Goal: Task Accomplishment & Management: Complete application form

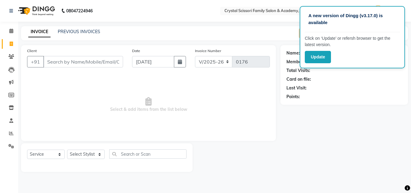
select select "7399"
select select "service"
click at [108, 61] on input "Client" at bounding box center [83, 61] width 80 height 11
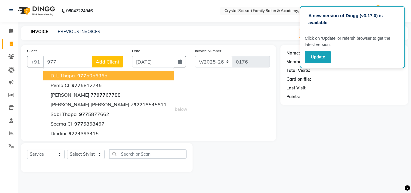
click at [90, 74] on ngb-highlight "[PHONE_NUMBER]" at bounding box center [91, 76] width 31 height 6
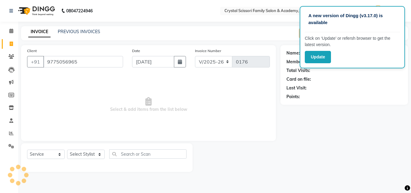
type input "9775056965"
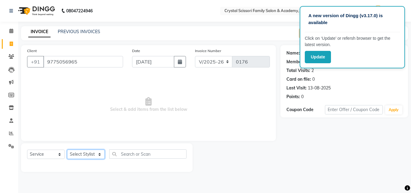
click at [99, 155] on select "Select Stylist [PERSON_NAME] [PERSON_NAME] [PERSON_NAME] [PERSON_NAME] [PERSON_…" at bounding box center [86, 154] width 38 height 9
select select "75820"
click at [67, 150] on select "Select Stylist [PERSON_NAME] [PERSON_NAME] [PERSON_NAME] [PERSON_NAME] [PERSON_…" at bounding box center [86, 154] width 38 height 9
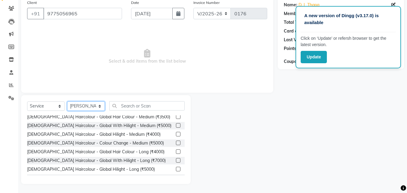
scroll to position [181, 0]
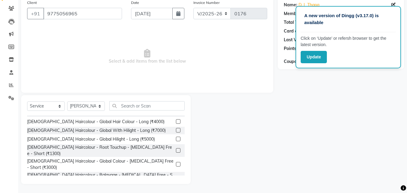
click at [176, 148] on label at bounding box center [178, 150] width 5 height 5
click at [176, 149] on input "checkbox" at bounding box center [178, 151] width 4 height 4
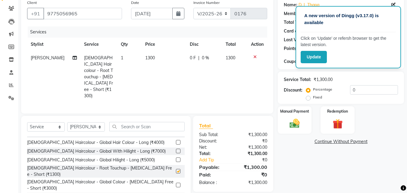
checkbox input "false"
click at [152, 54] on td "1300" at bounding box center [164, 77] width 45 height 52
select select "75820"
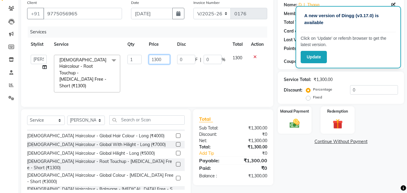
click at [162, 59] on input "1300" at bounding box center [159, 59] width 21 height 9
type input "1400"
click at [280, 160] on div "Name: D. L Thapa Membership: No Active Membership Total Visits: 2 Card on file:…" at bounding box center [343, 97] width 131 height 201
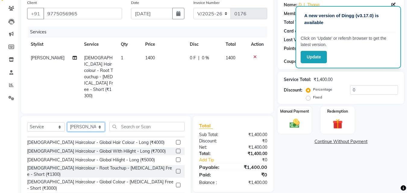
click at [99, 122] on select "Select Stylist [PERSON_NAME] [PERSON_NAME] [PERSON_NAME] [PERSON_NAME] [PERSON_…" at bounding box center [86, 126] width 38 height 9
select select "64315"
click at [67, 122] on select "Select Stylist [PERSON_NAME] [PERSON_NAME] [PERSON_NAME] [PERSON_NAME] [PERSON_…" at bounding box center [86, 126] width 38 height 9
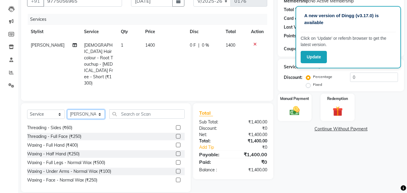
scroll to position [1114, 0]
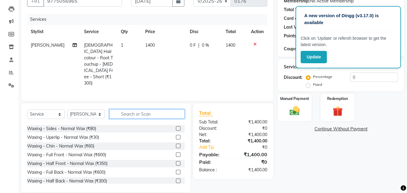
click at [153, 109] on input "text" at bounding box center [146, 113] width 75 height 9
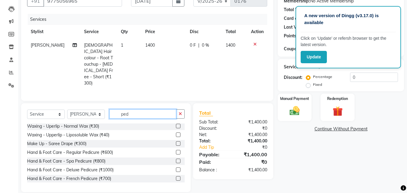
scroll to position [48, 0]
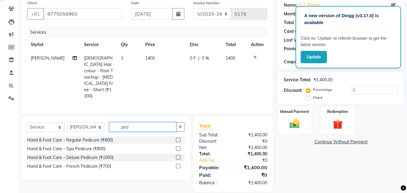
type input "ped"
click at [178, 138] on label at bounding box center [178, 140] width 5 height 5
click at [178, 138] on input "checkbox" at bounding box center [178, 140] width 4 height 4
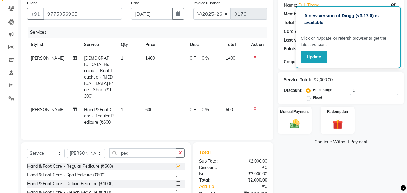
checkbox input "false"
click at [99, 149] on select "Select Stylist [PERSON_NAME] [PERSON_NAME] [PERSON_NAME] [PERSON_NAME] [PERSON_…" at bounding box center [86, 153] width 38 height 9
select select "64313"
click at [67, 149] on select "Select Stylist [PERSON_NAME] [PERSON_NAME] [PERSON_NAME] [PERSON_NAME] [PERSON_…" at bounding box center [86, 153] width 38 height 9
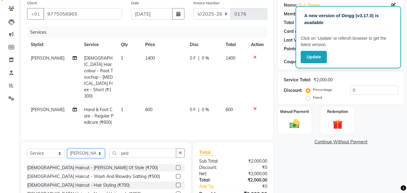
scroll to position [30, 0]
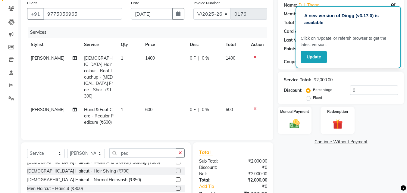
click at [176, 186] on label at bounding box center [178, 188] width 5 height 5
click at [176, 187] on input "checkbox" at bounding box center [178, 189] width 4 height 4
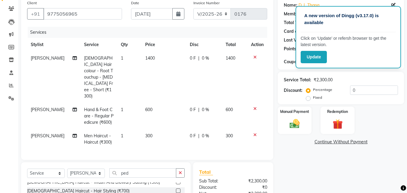
checkbox input "false"
click at [99, 169] on select "Select Stylist [PERSON_NAME] [PERSON_NAME] [PERSON_NAME] [PERSON_NAME] [PERSON_…" at bounding box center [86, 173] width 38 height 9
select select "66928"
click at [67, 169] on select "Select Stylist [PERSON_NAME] [PERSON_NAME] [PERSON_NAME] [PERSON_NAME] [PERSON_…" at bounding box center [86, 173] width 38 height 9
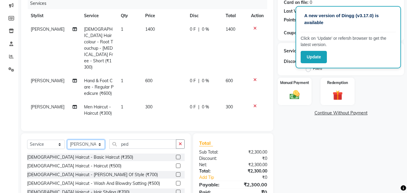
scroll to position [107, 0]
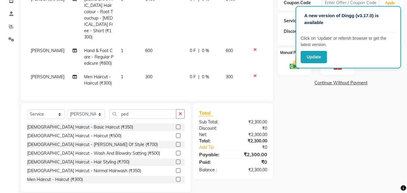
click at [176, 177] on label at bounding box center [178, 179] width 5 height 5
click at [176, 178] on input "checkbox" at bounding box center [178, 180] width 4 height 4
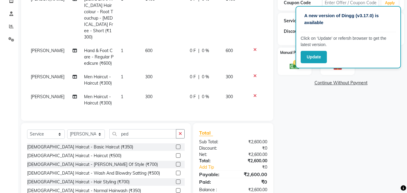
checkbox input "false"
click at [99, 130] on select "Select Stylist [PERSON_NAME] [PERSON_NAME] [PERSON_NAME] [PERSON_NAME] [PERSON_…" at bounding box center [86, 134] width 38 height 9
select select "77837"
click at [67, 130] on select "Select Stylist [PERSON_NAME] [PERSON_NAME] [PERSON_NAME] [PERSON_NAME] [PERSON_…" at bounding box center [86, 134] width 38 height 9
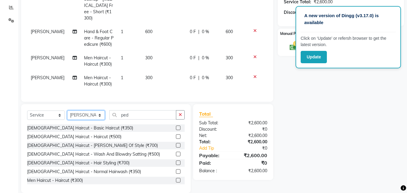
scroll to position [127, 0]
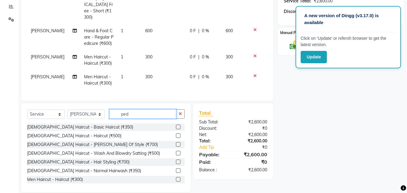
click at [134, 109] on input "ped" at bounding box center [142, 113] width 67 height 9
type input "p"
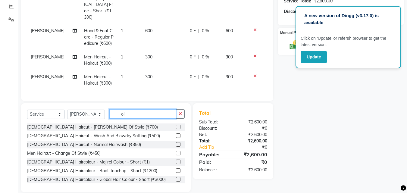
scroll to position [114, 0]
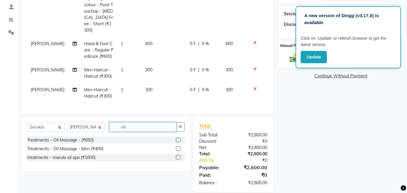
type input "oil"
click at [177, 146] on label at bounding box center [178, 148] width 5 height 5
click at [177, 147] on input "checkbox" at bounding box center [178, 149] width 4 height 4
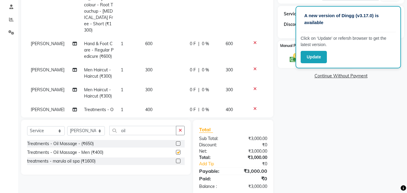
checkbox input "false"
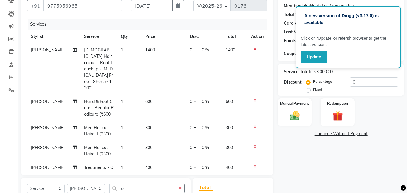
scroll to position [54, 0]
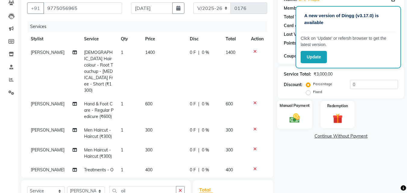
click at [300, 120] on img at bounding box center [294, 118] width 17 height 12
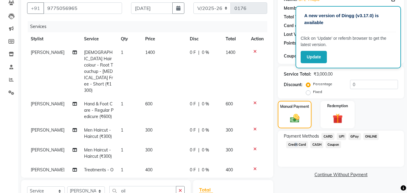
click at [294, 143] on span "Credit Card" at bounding box center [297, 144] width 22 height 7
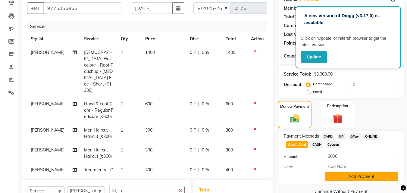
click at [342, 176] on button "Add Payment" at bounding box center [361, 176] width 73 height 9
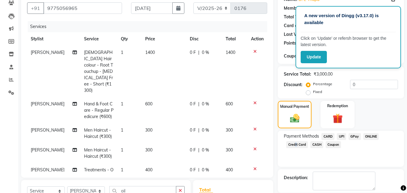
scroll to position [138, 0]
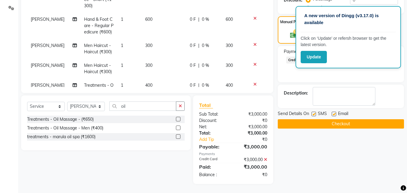
click at [333, 114] on label at bounding box center [334, 114] width 5 height 5
click at [333, 114] on input "checkbox" at bounding box center [334, 114] width 4 height 4
checkbox input "false"
click at [315, 114] on label at bounding box center [313, 114] width 5 height 5
click at [315, 114] on input "checkbox" at bounding box center [313, 114] width 4 height 4
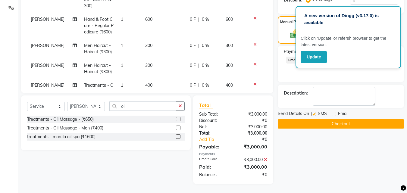
checkbox input "false"
click at [334, 124] on button "Checkout" at bounding box center [341, 123] width 126 height 9
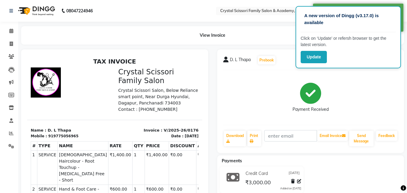
select select "service"
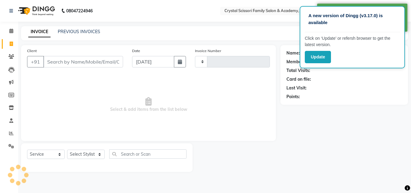
type input "0177"
select select "7399"
click at [86, 61] on input "Client" at bounding box center [83, 61] width 80 height 11
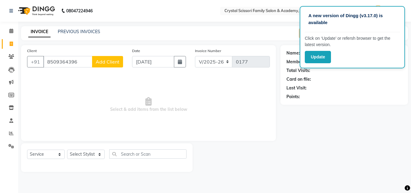
type input "8509364396"
click at [111, 62] on span "Add Client" at bounding box center [108, 62] width 24 height 6
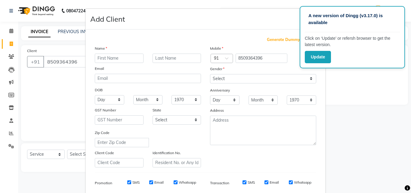
click at [118, 58] on input "text" at bounding box center [119, 58] width 49 height 9
type input "[PERSON_NAME]"
click at [180, 57] on input "text" at bounding box center [177, 58] width 49 height 9
click at [225, 78] on select "Select [DEMOGRAPHIC_DATA] [DEMOGRAPHIC_DATA] Other Prefer Not To Say" at bounding box center [263, 78] width 106 height 9
select select "[DEMOGRAPHIC_DATA]"
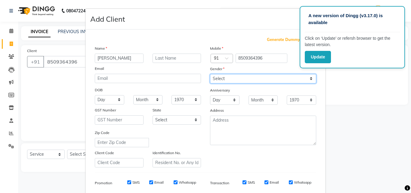
click at [210, 74] on select "Select [DEMOGRAPHIC_DATA] [DEMOGRAPHIC_DATA] Other Prefer Not To Say" at bounding box center [263, 78] width 106 height 9
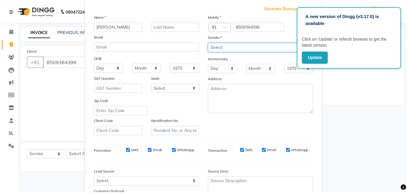
scroll to position [85, 0]
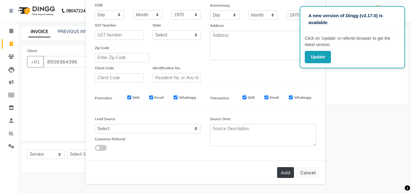
click at [284, 171] on button "Add" at bounding box center [285, 172] width 17 height 11
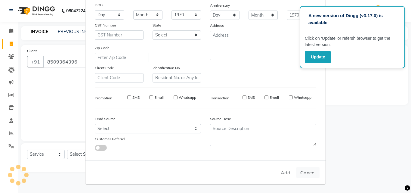
select select
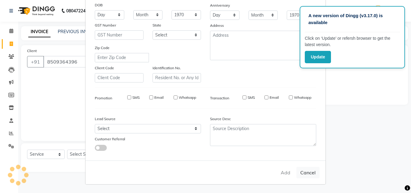
select select
checkbox input "false"
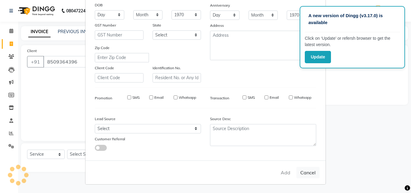
checkbox input "false"
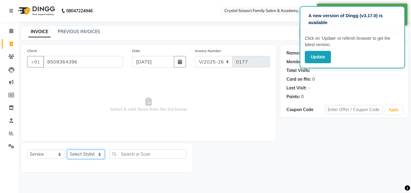
click at [99, 153] on select "Select Stylist [PERSON_NAME] [PERSON_NAME] [PERSON_NAME] [PERSON_NAME] [PERSON_…" at bounding box center [86, 154] width 38 height 9
select select "75820"
click at [67, 150] on select "Select Stylist [PERSON_NAME] [PERSON_NAME] [PERSON_NAME] [PERSON_NAME] [PERSON_…" at bounding box center [86, 154] width 38 height 9
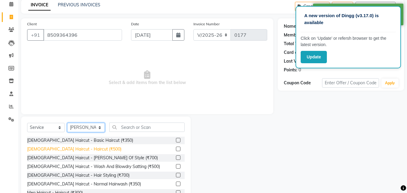
scroll to position [48, 0]
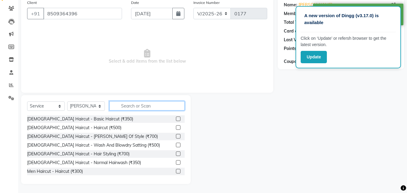
click at [133, 106] on input "text" at bounding box center [146, 105] width 75 height 9
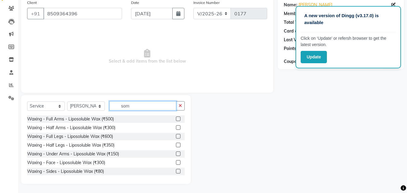
scroll to position [0, 0]
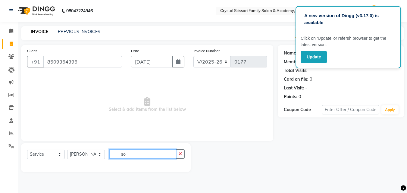
type input "s"
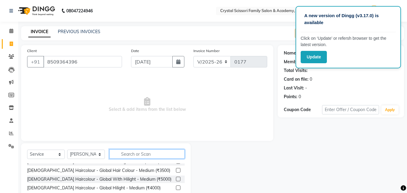
scroll to position [151, 0]
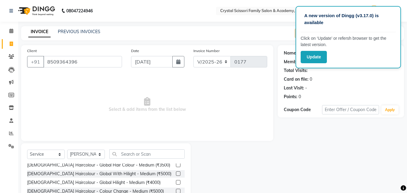
click at [238, 151] on div at bounding box center [234, 187] width 87 height 89
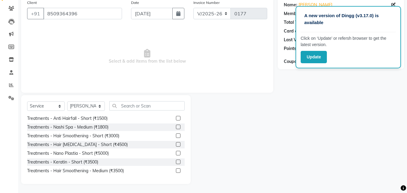
scroll to position [346, 0]
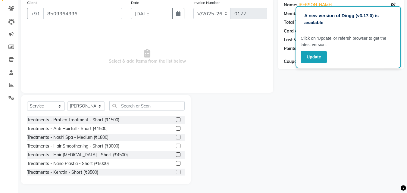
click at [176, 179] on label at bounding box center [178, 181] width 5 height 5
click at [176, 179] on input "checkbox" at bounding box center [178, 181] width 4 height 4
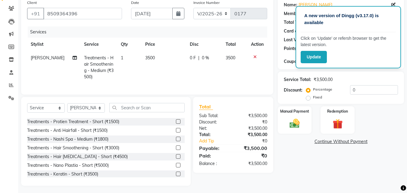
checkbox input "false"
click at [152, 56] on td "3500" at bounding box center [164, 67] width 45 height 33
select select "75820"
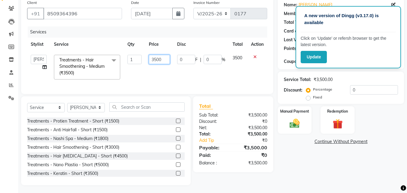
click at [165, 59] on input "3500" at bounding box center [159, 59] width 21 height 9
type input "3"
type input "2500"
click at [297, 170] on div "Name: [PERSON_NAME] Membership: No Active Membership Total Visits: Card on file…" at bounding box center [343, 91] width 131 height 188
